Goal: Information Seeking & Learning: Understand process/instructions

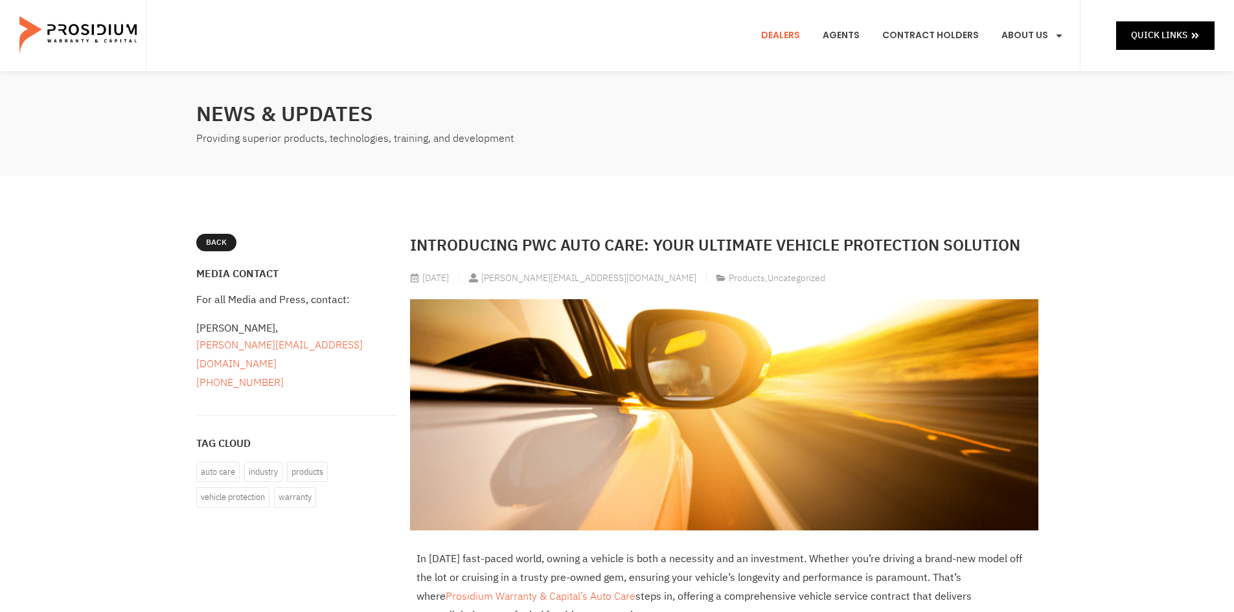
click at [791, 38] on link "Dealers" at bounding box center [780, 36] width 58 height 48
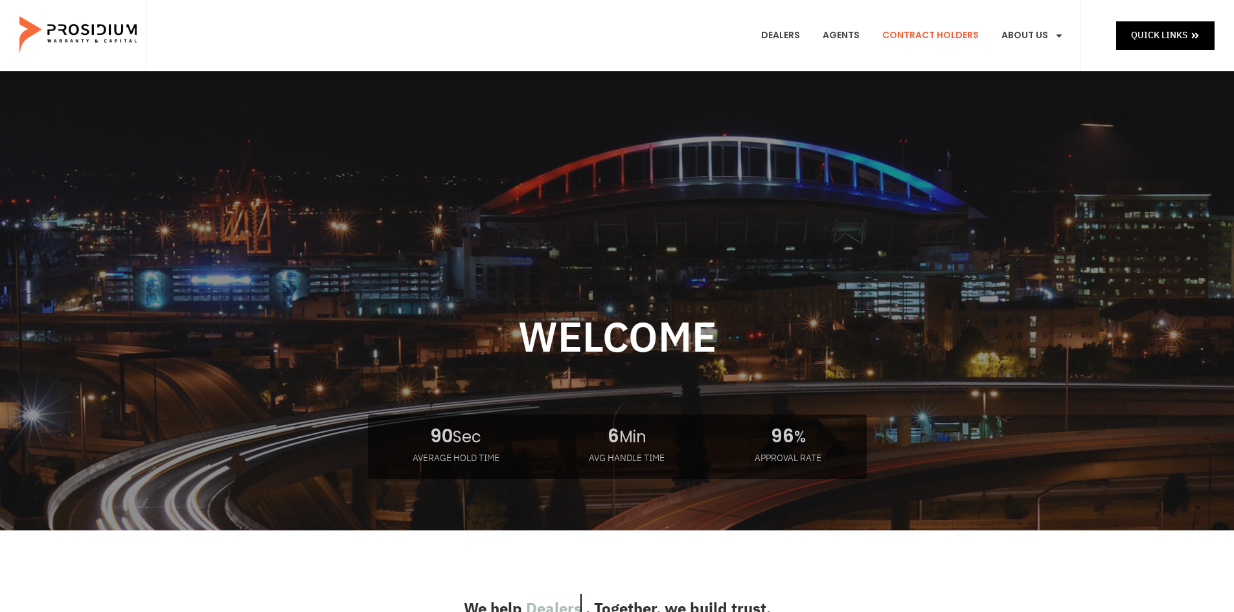
drag, startPoint x: 921, startPoint y: 36, endPoint x: 865, endPoint y: 62, distance: 62.0
click at [921, 36] on link "Contract Holders" at bounding box center [930, 36] width 116 height 48
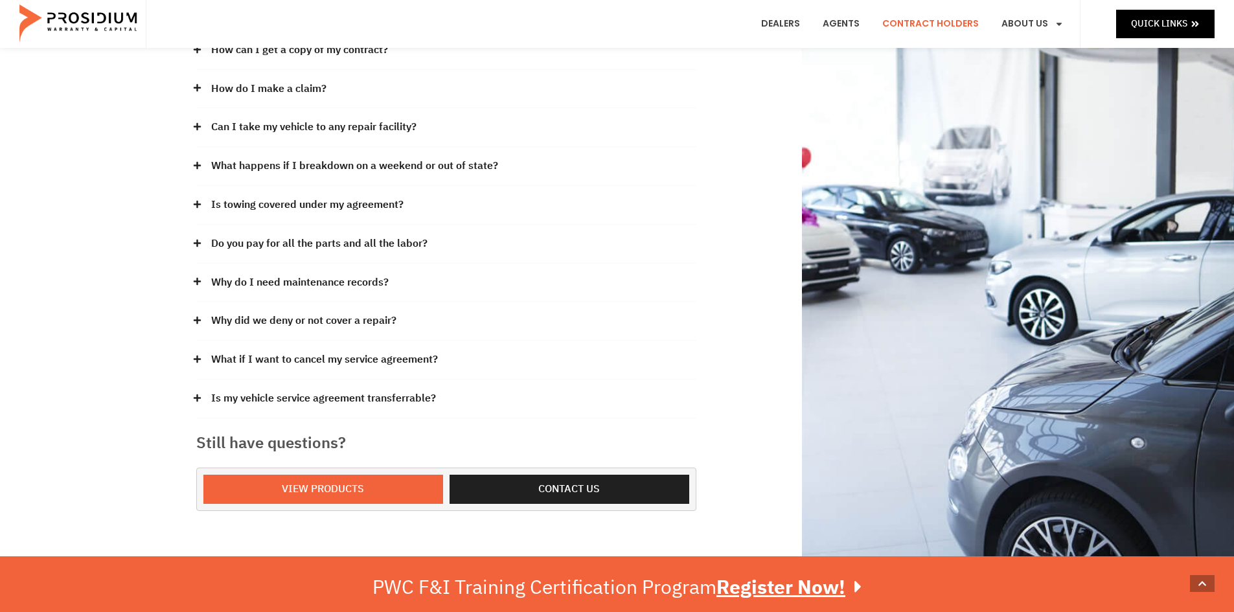
scroll to position [259, 0]
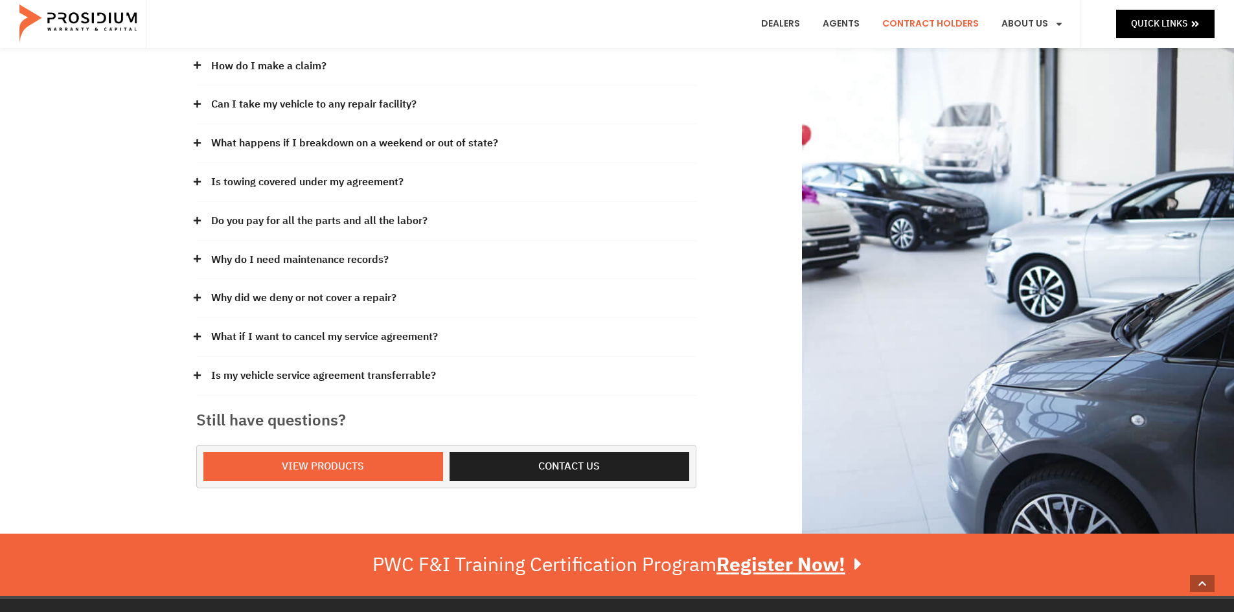
click at [393, 328] on link "What if I want to cancel my service agreement?" at bounding box center [324, 337] width 227 height 19
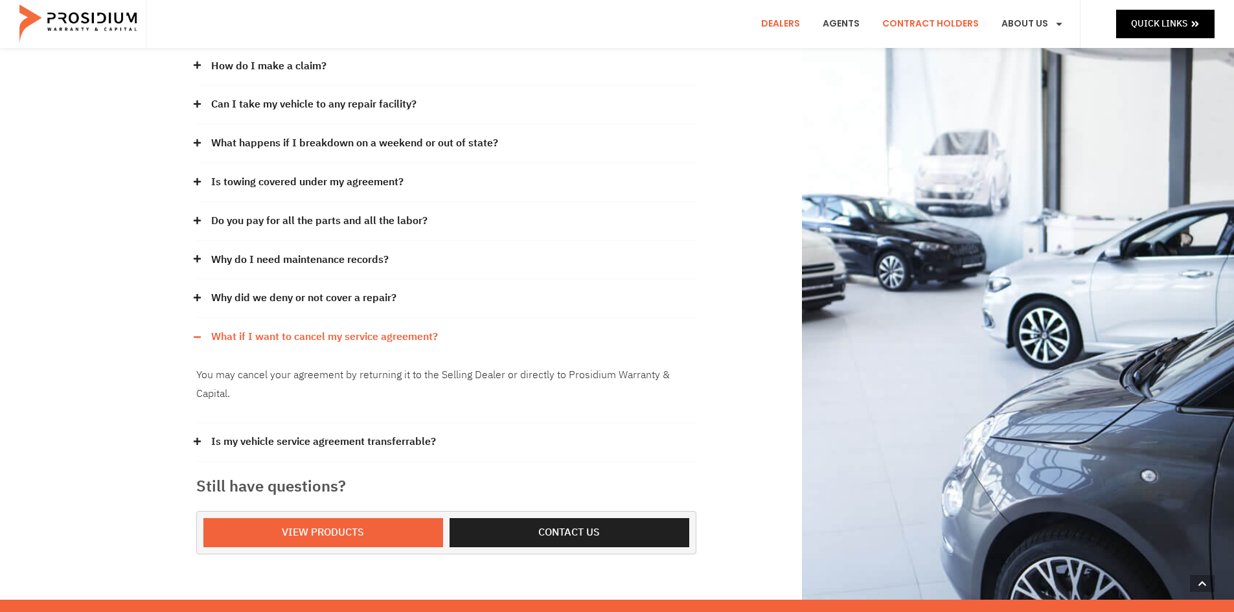
click at [796, 23] on link "Dealers" at bounding box center [780, 24] width 58 height 48
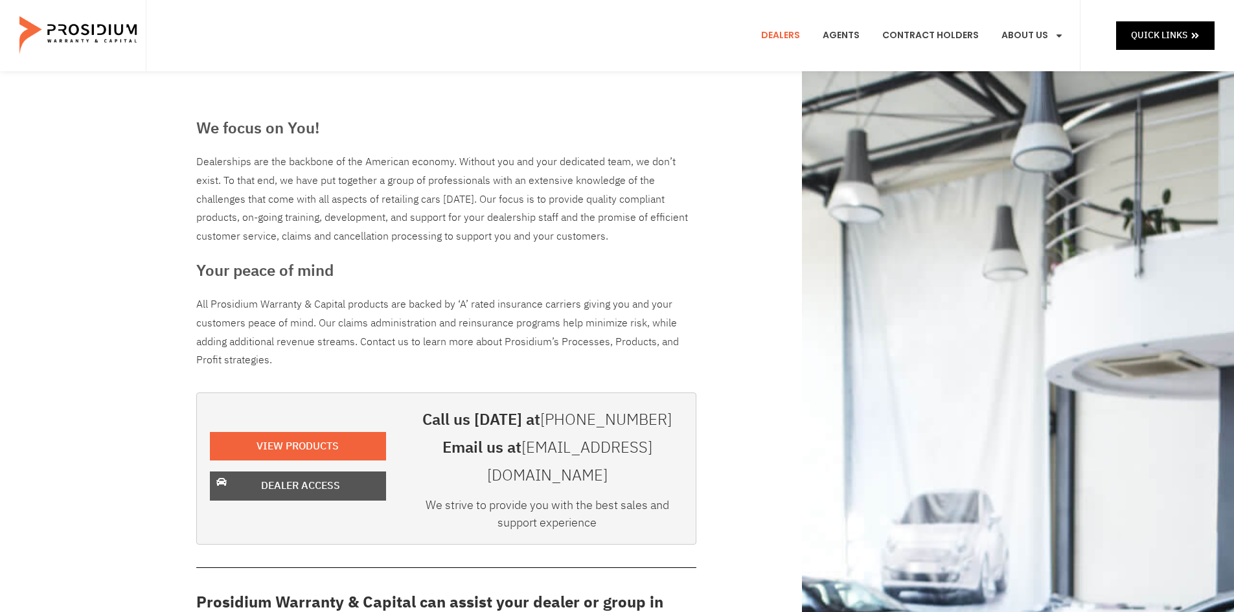
click at [323, 479] on span "Dealer Access" at bounding box center [300, 486] width 79 height 19
